Goal: Transaction & Acquisition: Download file/media

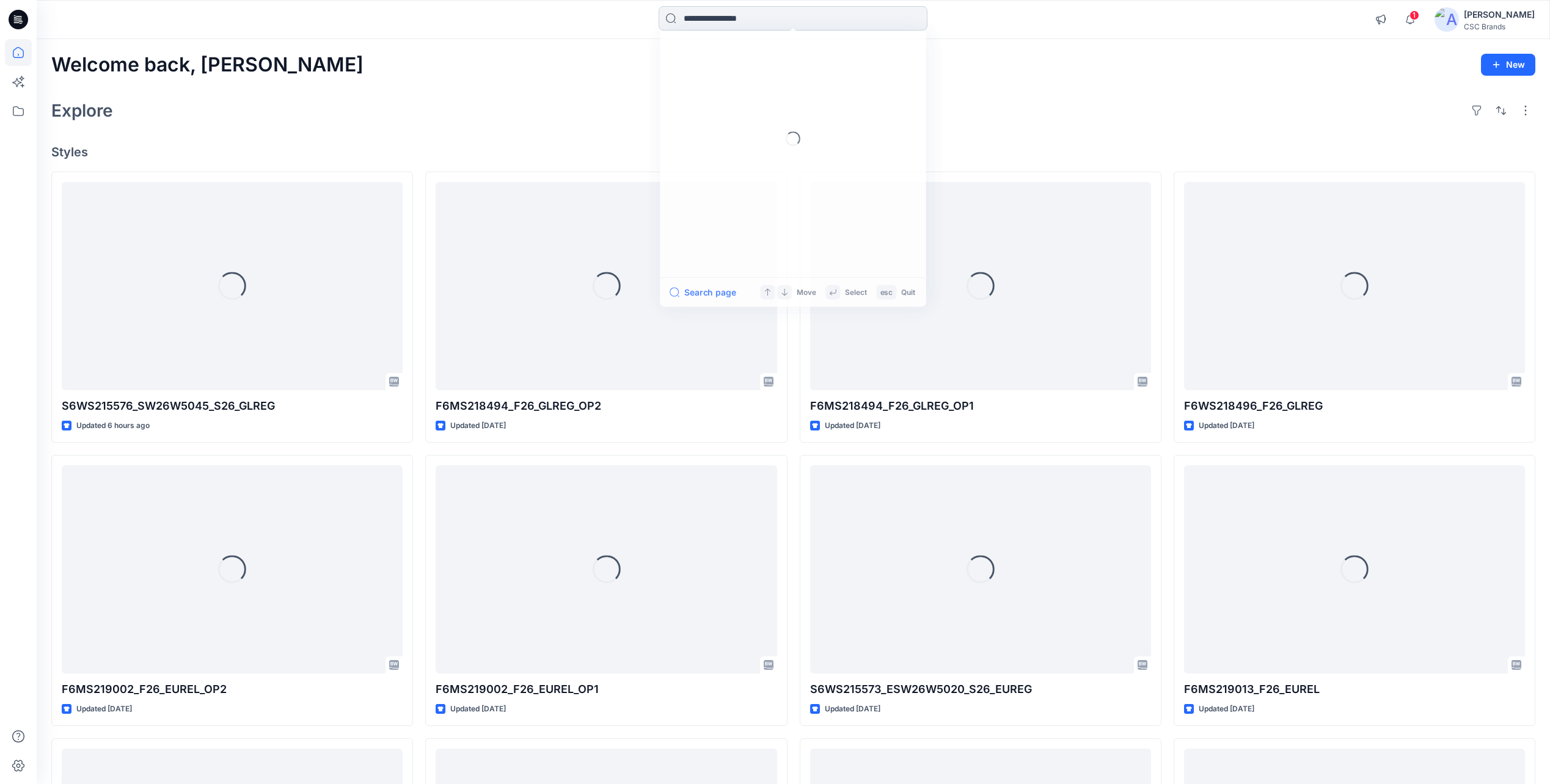
click at [715, 20] on input at bounding box center [793, 18] width 269 height 24
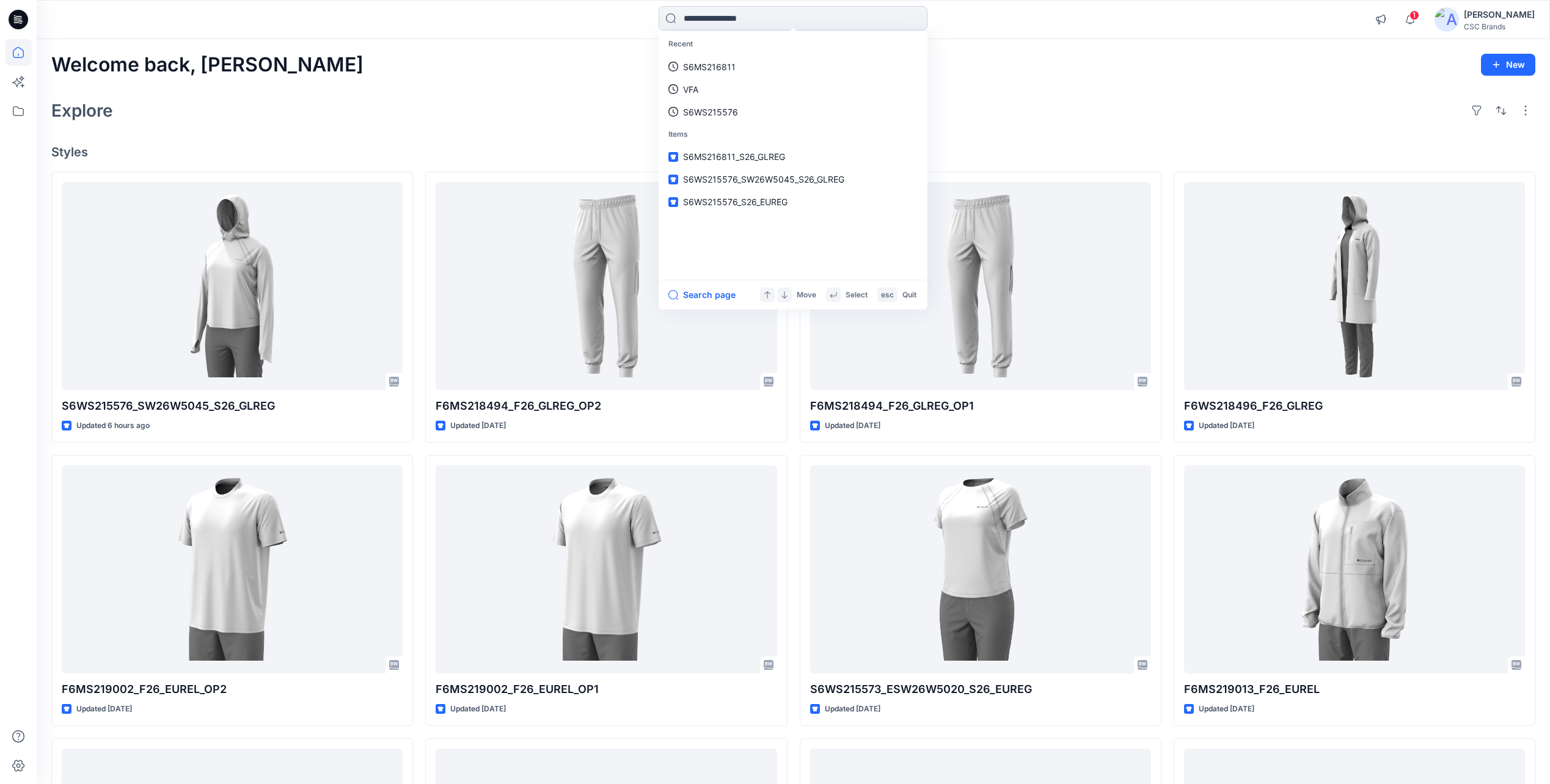
paste input "**********"
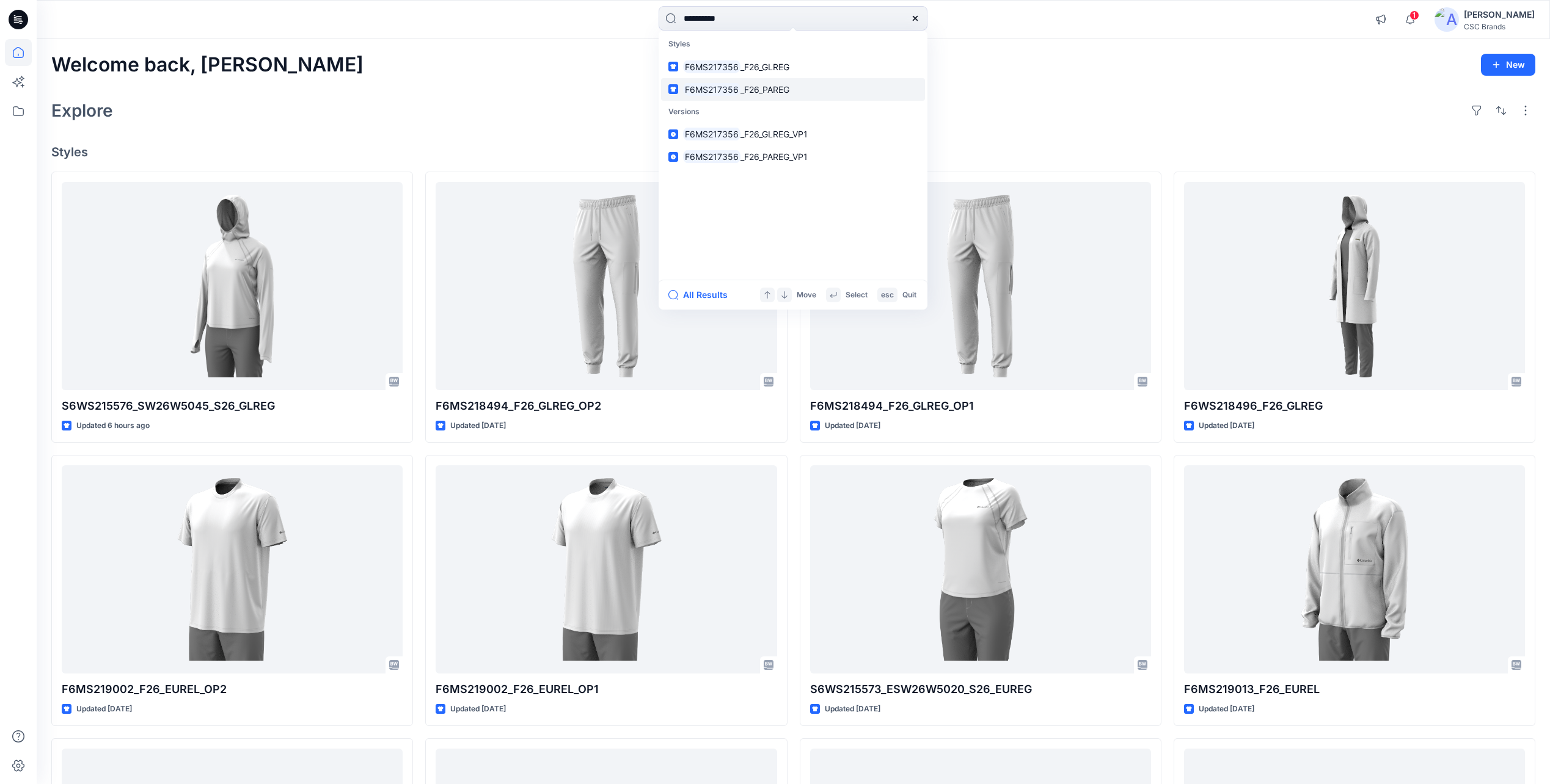
type input "**********"
click at [756, 95] on p "F6MS217356 _F26_PAREG" at bounding box center [736, 89] width 106 height 13
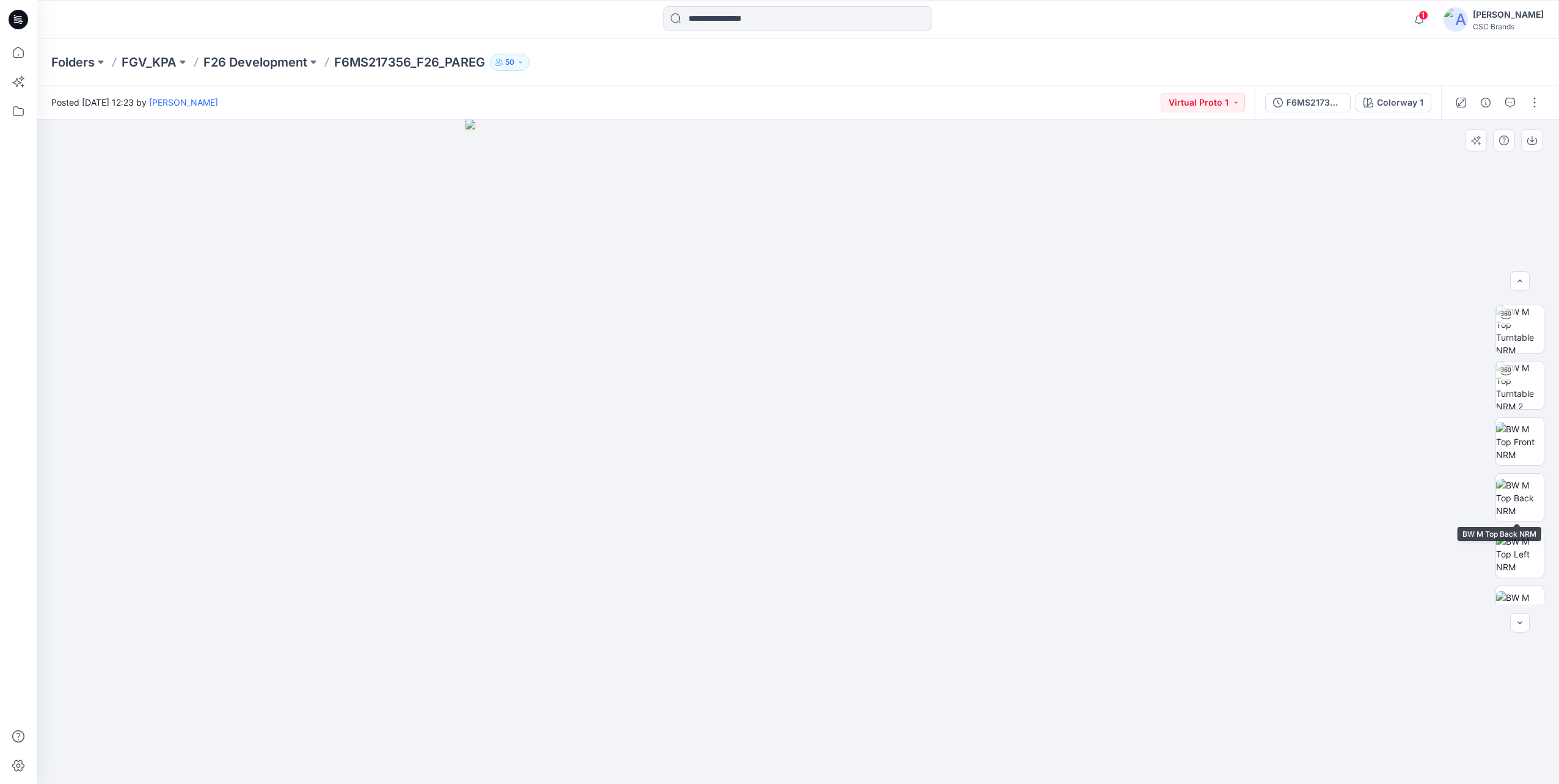
scroll to position [193, 0]
click at [1503, 567] on icon at bounding box center [1506, 564] width 5 height 6
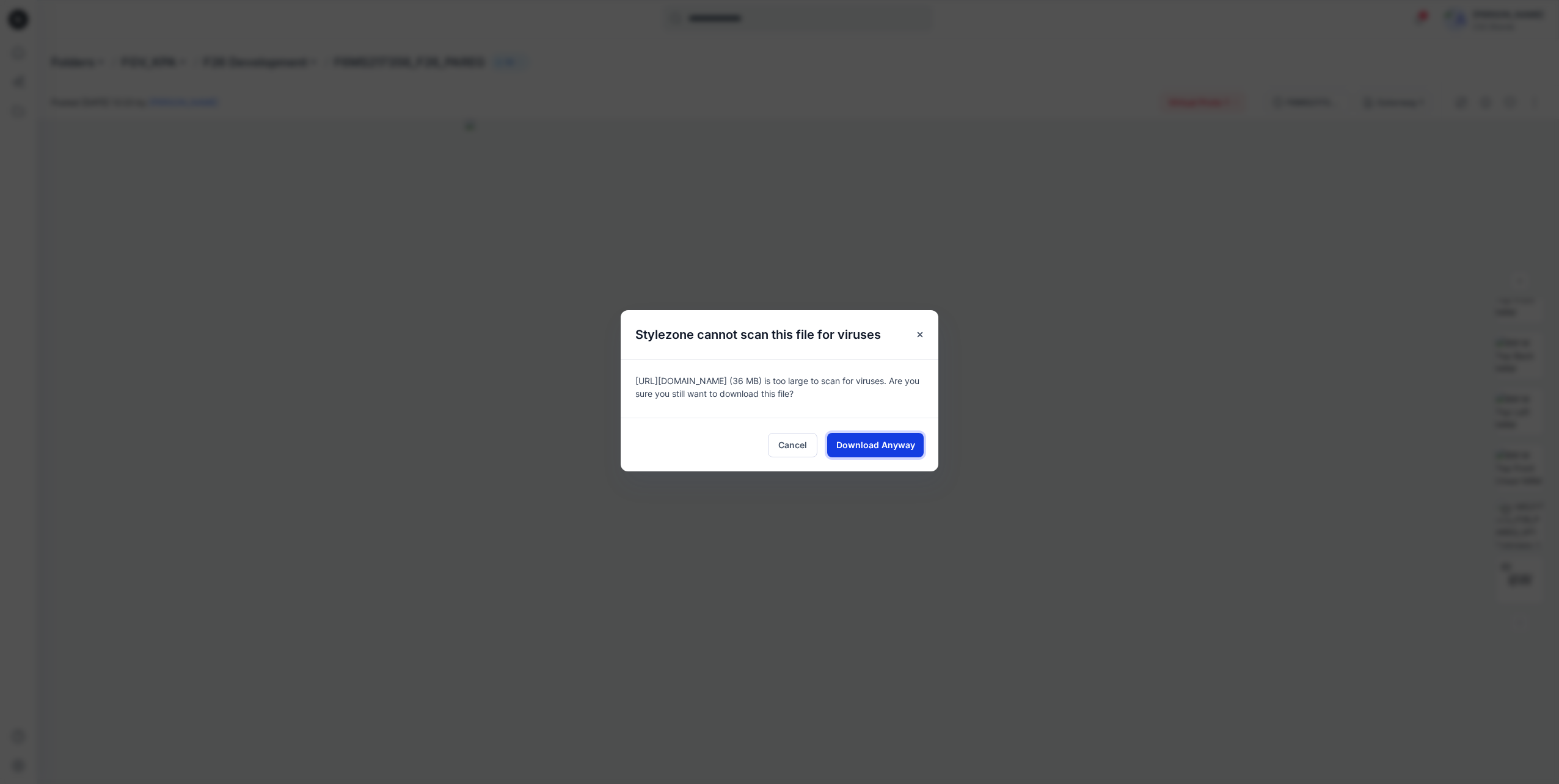
click at [873, 451] on span "Download Anyway" at bounding box center [876, 444] width 79 height 13
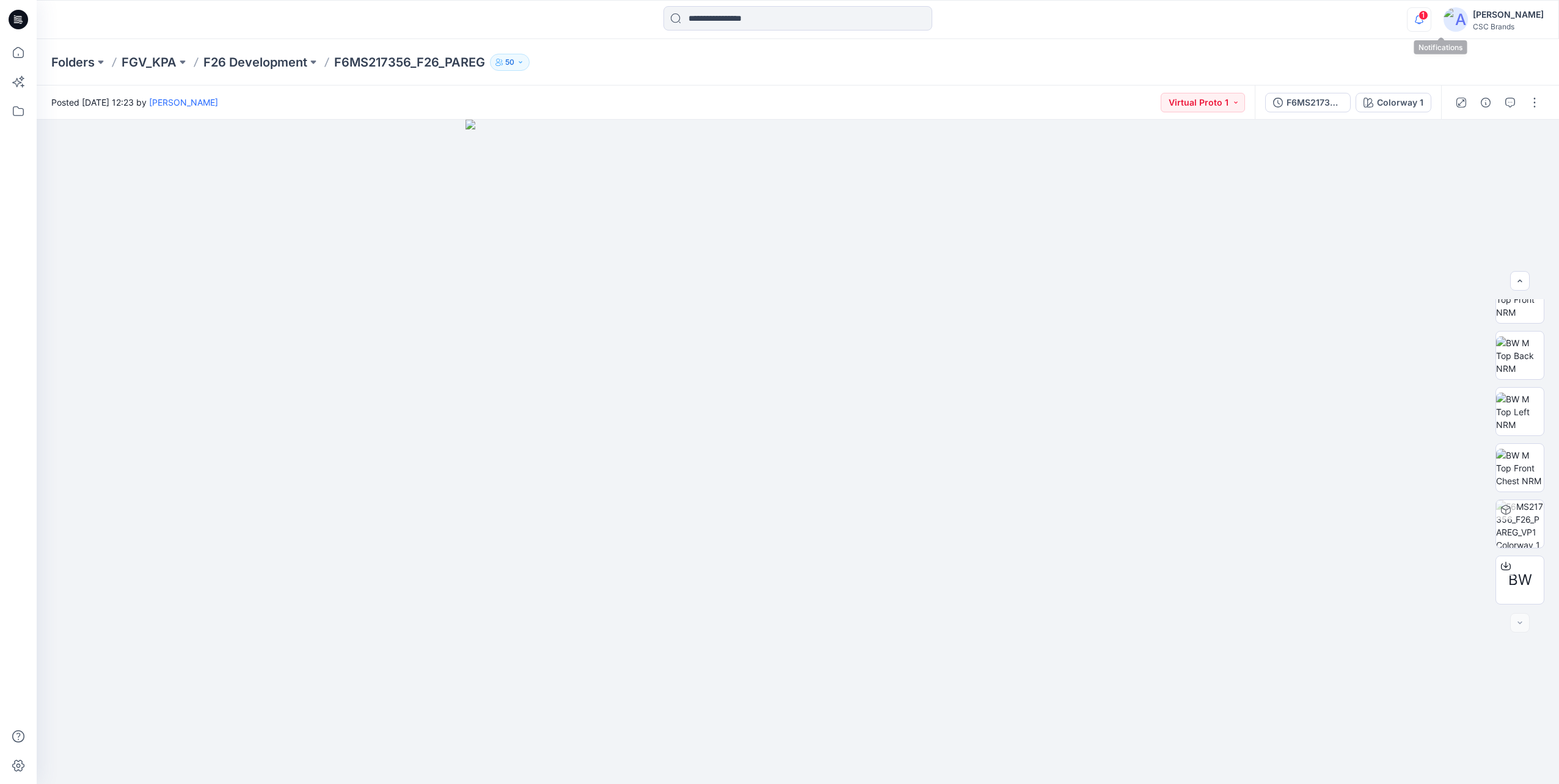
click at [1431, 28] on icon "button" at bounding box center [1419, 19] width 23 height 24
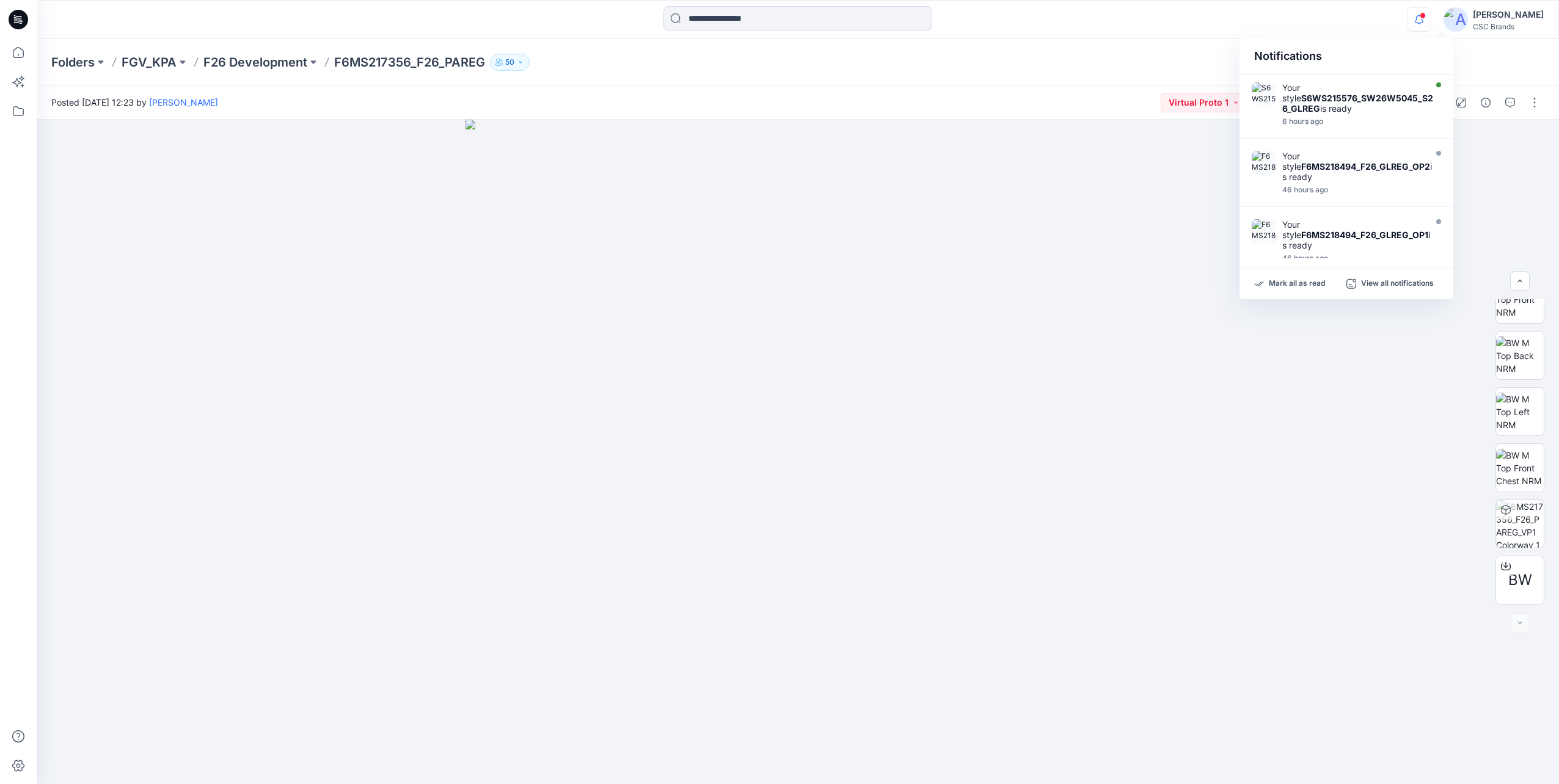
click at [1386, 45] on div "Notifications" at bounding box center [1347, 56] width 214 height 37
click at [1501, 565] on icon at bounding box center [1506, 566] width 10 height 10
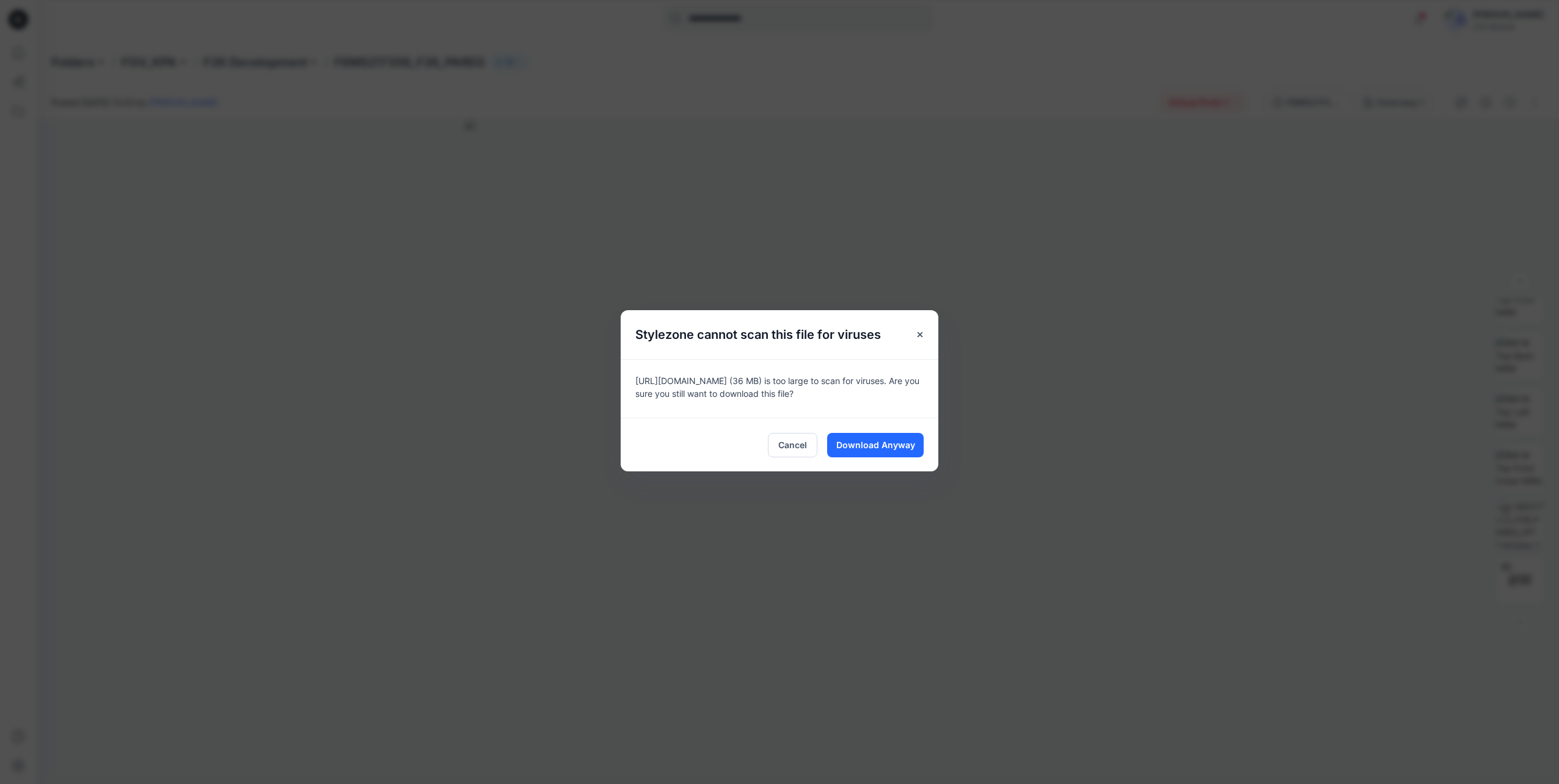
click at [1169, 102] on div "Stylezone cannot scan this file for viruses [URL][DOMAIN_NAME] (36 MB) is too l…" at bounding box center [779, 392] width 1559 height 784
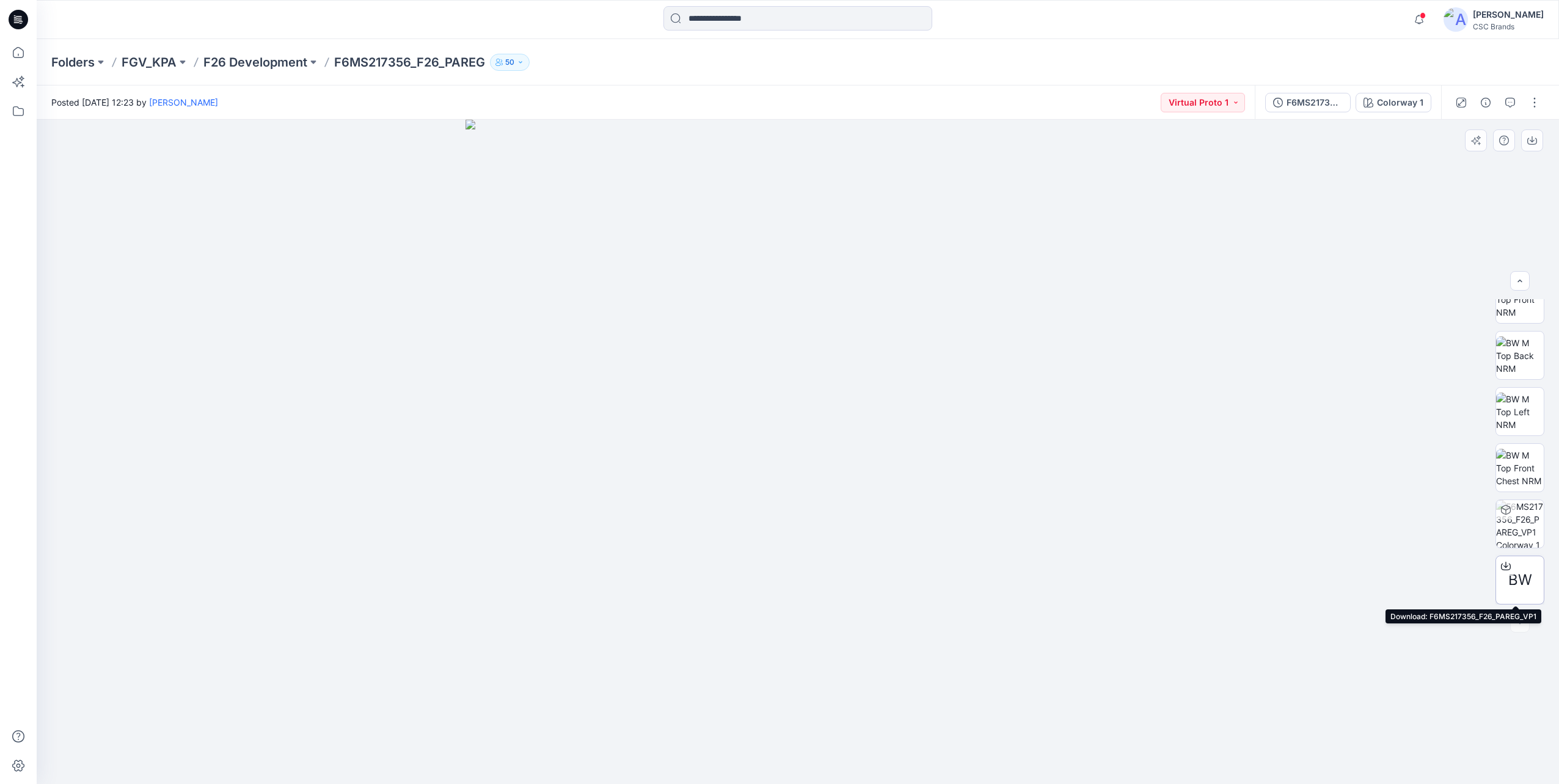
click at [1504, 563] on icon at bounding box center [1506, 566] width 10 height 10
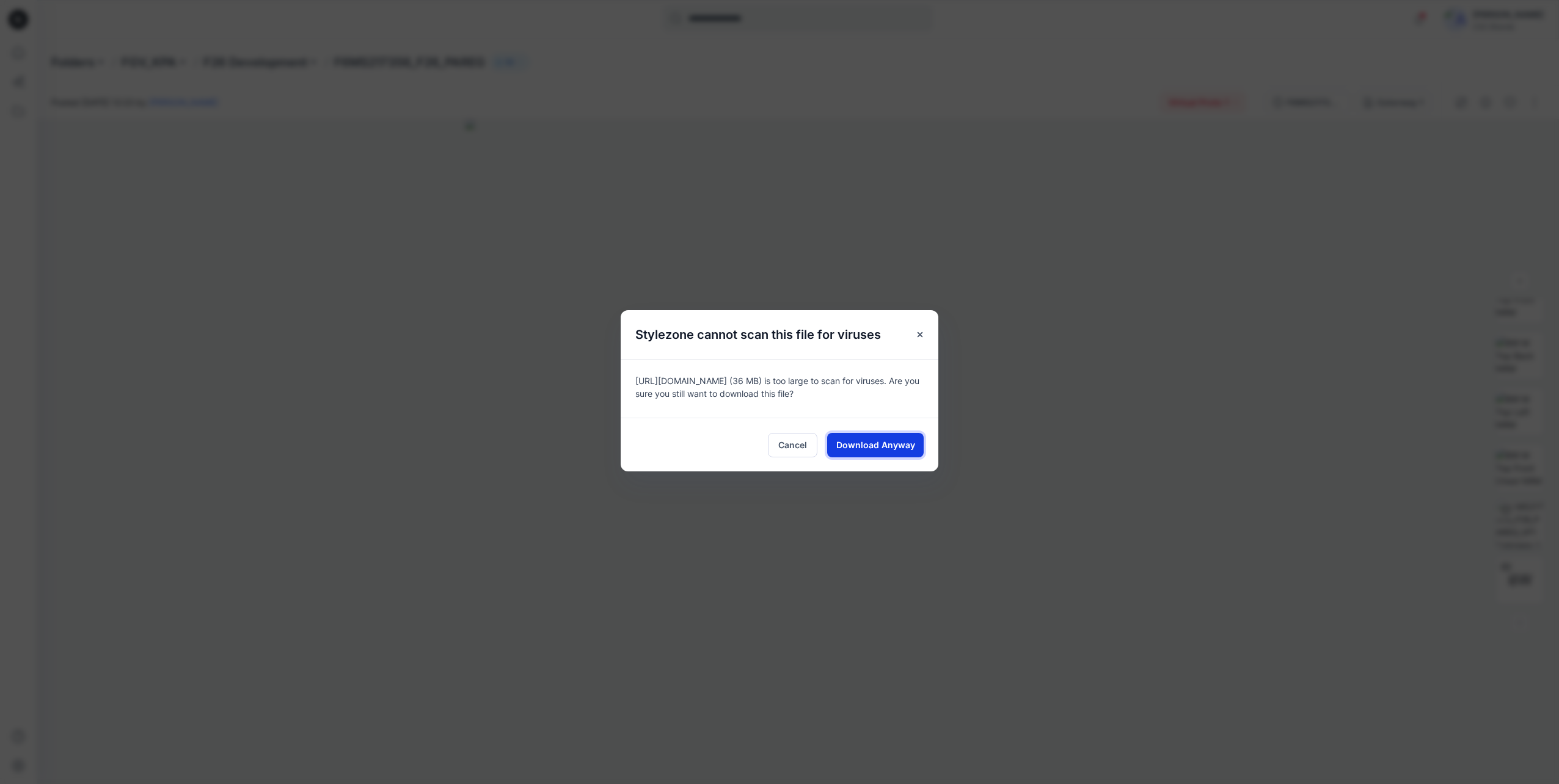
click at [864, 453] on button "Download Anyway" at bounding box center [876, 445] width 96 height 24
